Goal: Use online tool/utility: Use online tool/utility

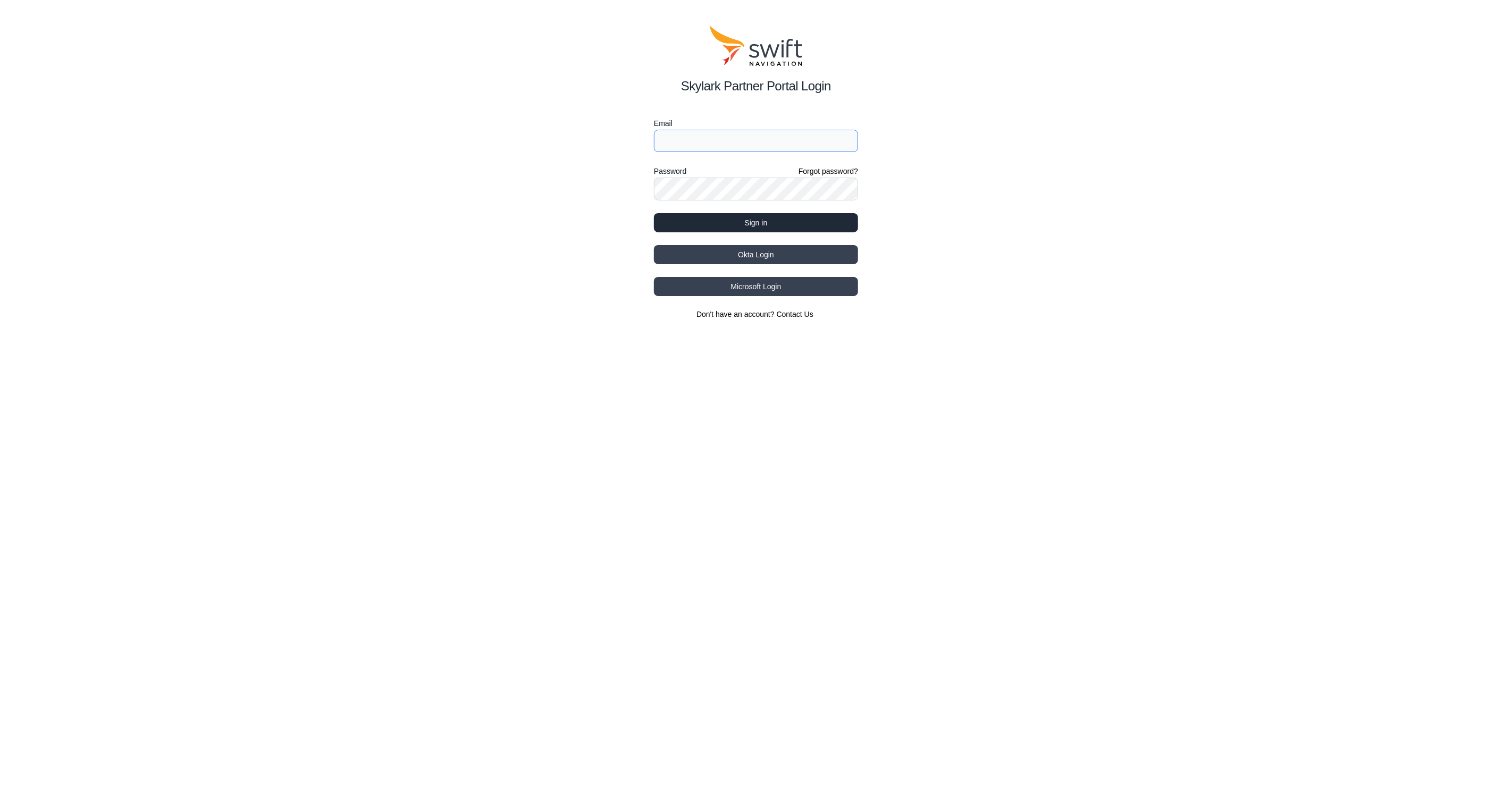
type input "[EMAIL_ADDRESS][PERSON_NAME]"
click at [706, 218] on button "Sign in" at bounding box center [756, 222] width 204 height 19
select select
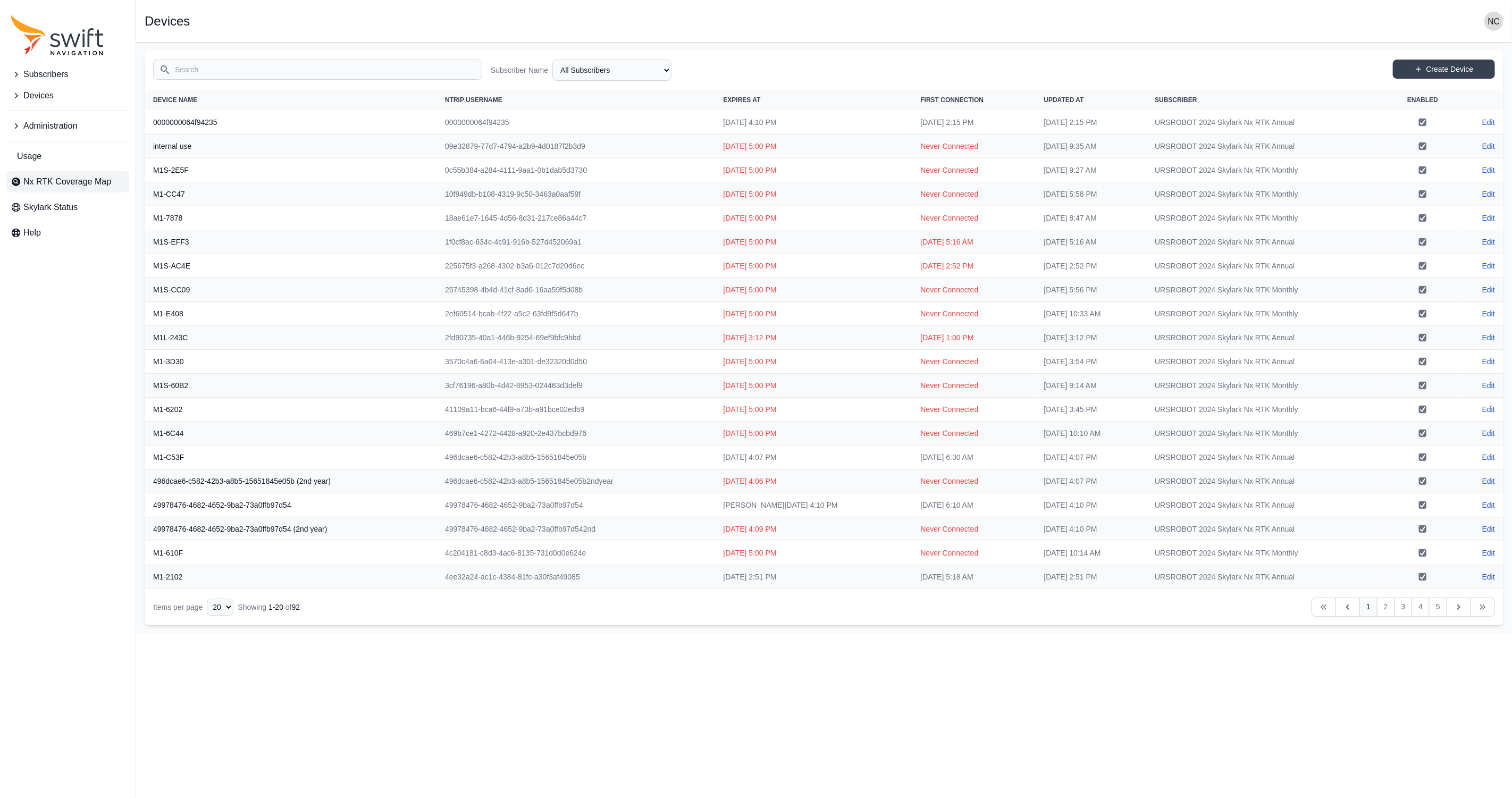
click at [102, 184] on span "Nx RTK Coverage Map" at bounding box center [67, 182] width 88 height 13
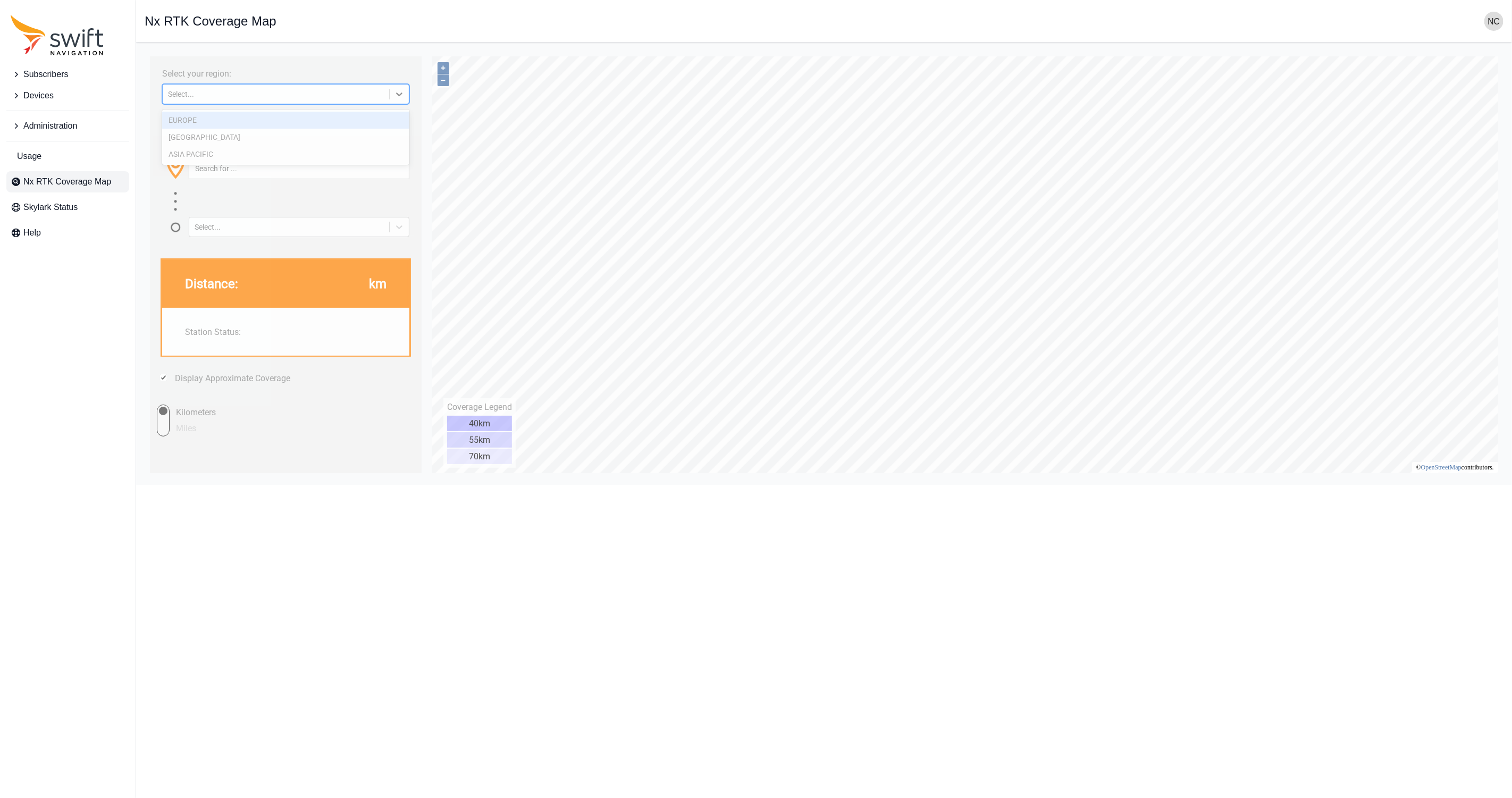
click at [319, 91] on div "Select..." at bounding box center [276, 93] width 216 height 9
click at [311, 138] on div "[GEOGRAPHIC_DATA]" at bounding box center [285, 136] width 247 height 17
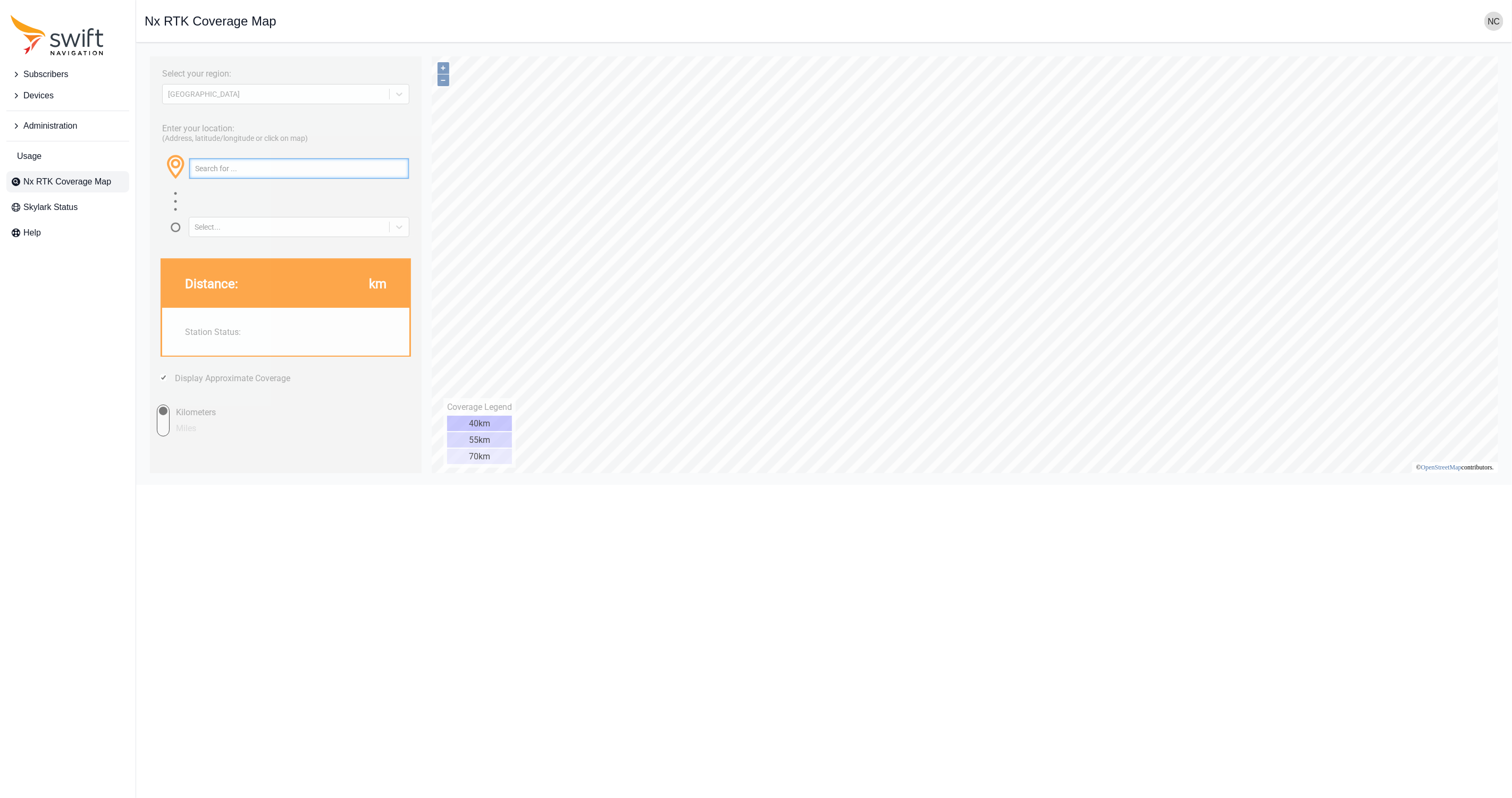
click at [298, 177] on input "text" at bounding box center [298, 168] width 219 height 20
paste input "28.01333366418184, -81.70224619232043"
type input "28.01333366418184, -81.70224619232043"
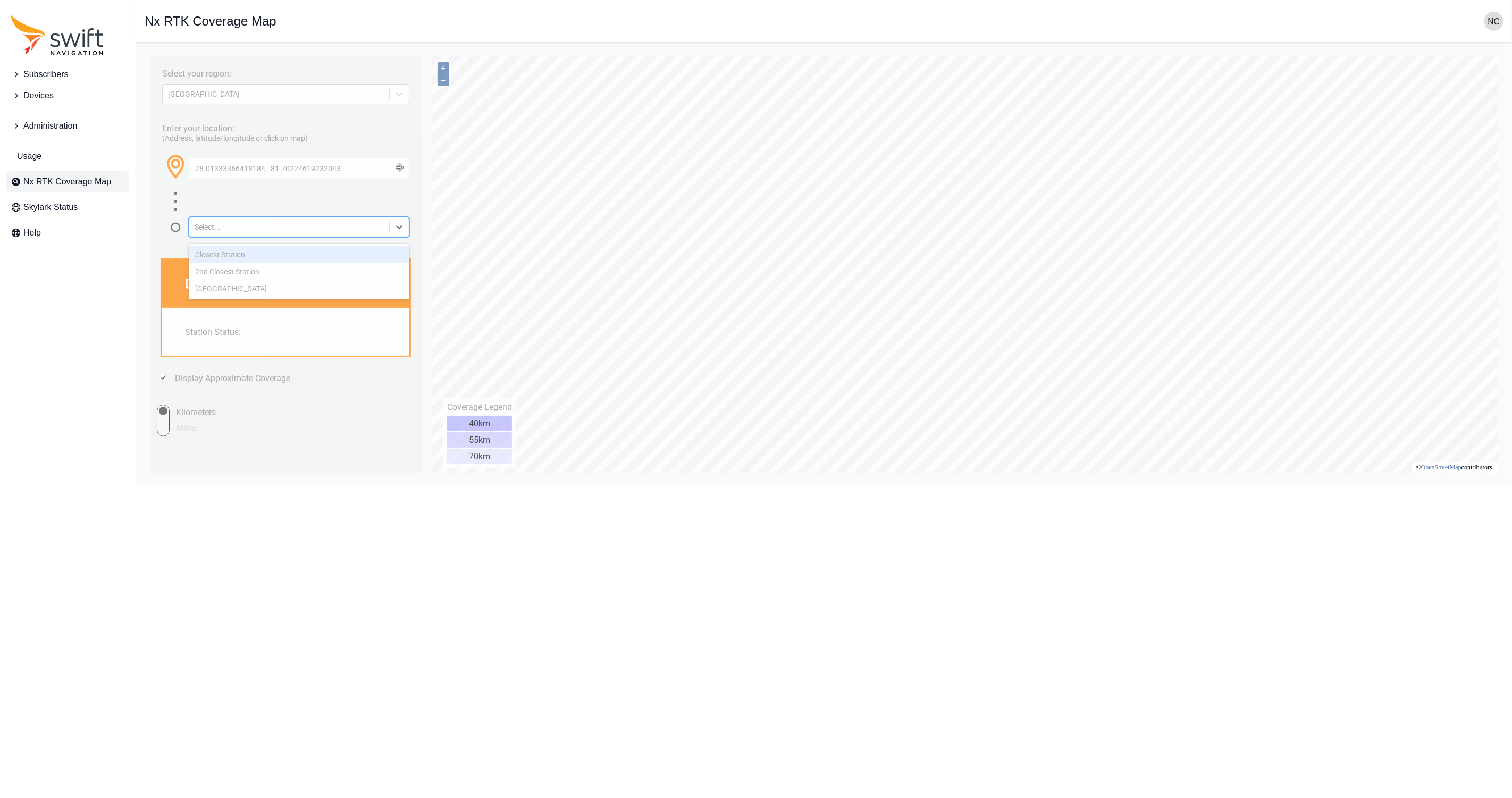
click at [405, 231] on div at bounding box center [398, 226] width 19 height 19
click at [357, 252] on div "Closest Station" at bounding box center [298, 254] width 220 height 17
click at [404, 178] on button "button" at bounding box center [400, 168] width 18 height 20
